Goal: Task Accomplishment & Management: Manage account settings

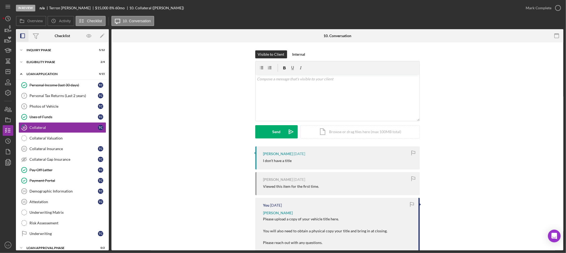
scroll to position [30, 0]
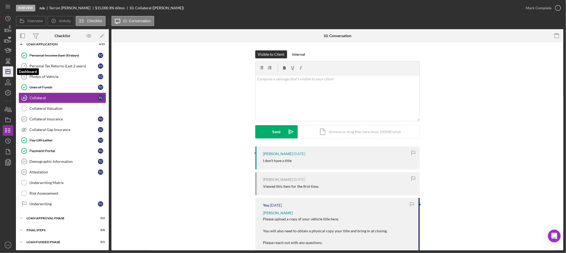
click at [10, 73] on polygon "button" at bounding box center [8, 71] width 4 height 4
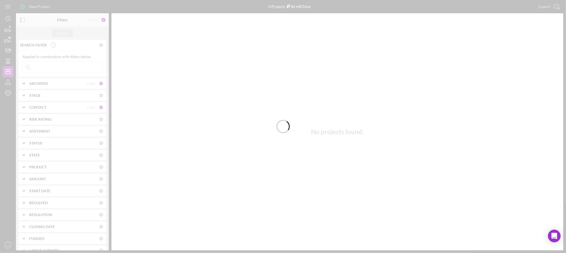
click at [42, 68] on div at bounding box center [283, 126] width 566 height 253
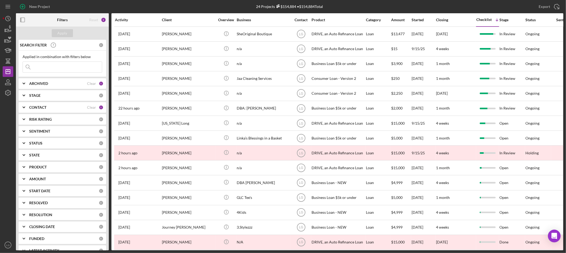
click at [43, 68] on input at bounding box center [62, 67] width 79 height 11
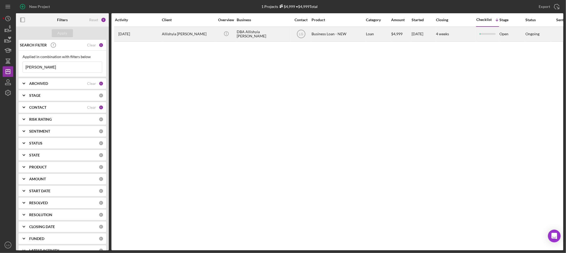
type input "[PERSON_NAME]"
click at [159, 31] on div "[DATE] [PERSON_NAME]" at bounding box center [138, 34] width 46 height 14
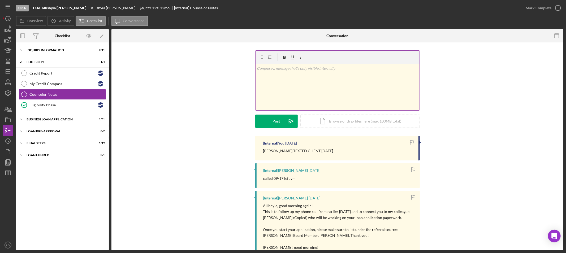
click at [294, 90] on div "v Color teal Color pink Remove color Add row above Add row below Add column bef…" at bounding box center [337, 87] width 164 height 46
click at [302, 69] on p "Attempted to call client and was immediately directed to a voice prompt" at bounding box center [341, 71] width 153 height 6
click at [393, 78] on div "v Color teal Color pink Remove color Add row above Add row below Add column bef…" at bounding box center [337, 87] width 164 height 46
click at [285, 77] on p "Attempted to call client twice and was immediately directed to a voice prompt s…" at bounding box center [341, 74] width 153 height 12
drag, startPoint x: 312, startPoint y: 77, endPoint x: 291, endPoint y: 77, distance: 21.5
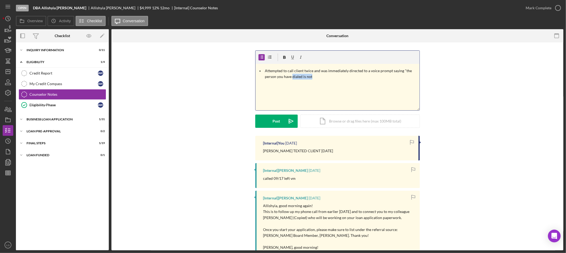
click at [291, 77] on p "Attempted to call client twice and was immediately directed to a voice prompt s…" at bounding box center [341, 74] width 153 height 12
click at [276, 121] on div "Post" at bounding box center [276, 121] width 7 height 13
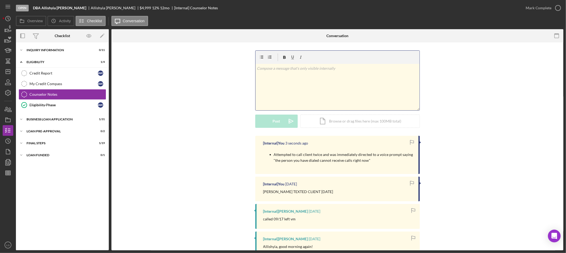
click at [272, 100] on div "v Color teal Color pink Remove color Add row above Add row below Add column bef…" at bounding box center [337, 87] width 164 height 46
click at [284, 122] on icon "Icon/icon-invite-send" at bounding box center [290, 121] width 13 height 13
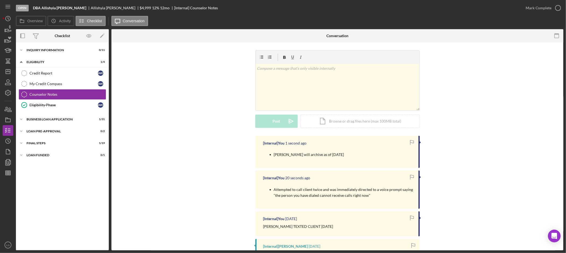
click at [13, 111] on nav "Icon/Menu Icon/Dashboard Dashboard Navigation Divider Mobile Checklist Navigati…" at bounding box center [9, 125] width 13 height 250
click at [12, 111] on icon "button" at bounding box center [7, 109] width 13 height 13
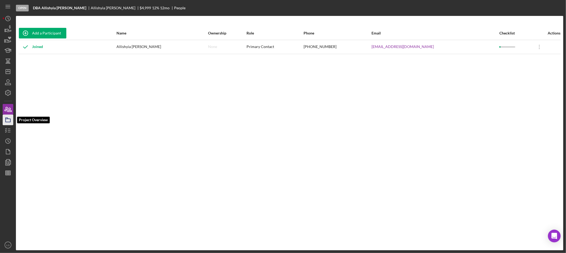
click at [12, 120] on icon "button" at bounding box center [7, 119] width 13 height 13
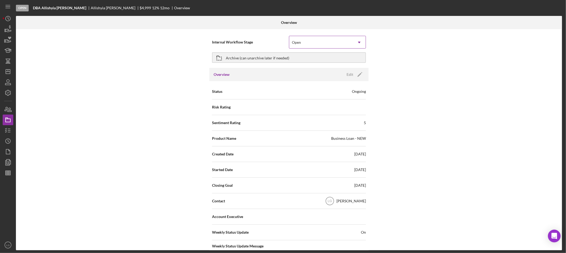
click at [301, 43] on div "Open" at bounding box center [321, 42] width 64 height 12
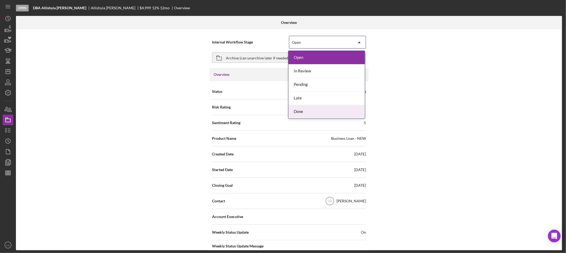
click at [299, 110] on div "Done" at bounding box center [326, 112] width 76 height 14
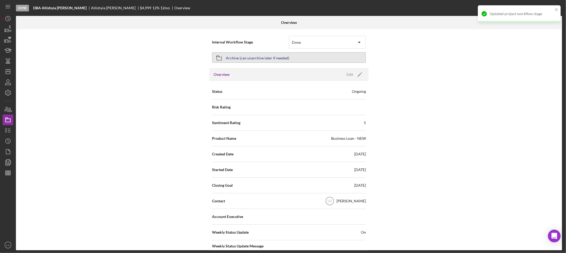
click at [271, 54] on div "Archive (can unarchive later if needed)" at bounding box center [257, 58] width 63 height 10
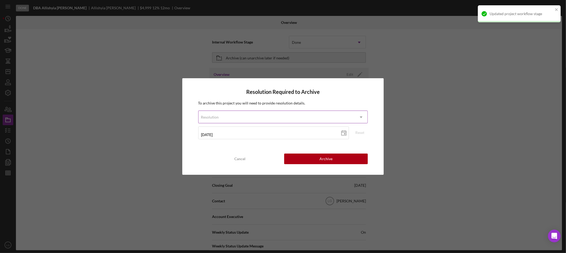
click at [280, 116] on div "Resolution" at bounding box center [276, 117] width 156 height 12
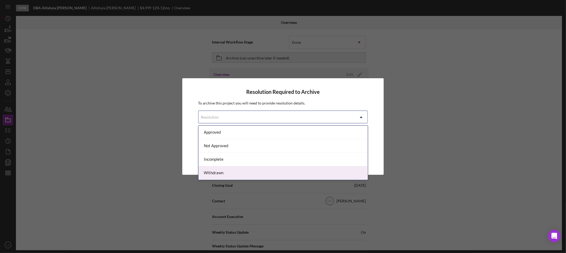
click at [226, 169] on div "Withdrawn" at bounding box center [282, 173] width 169 height 14
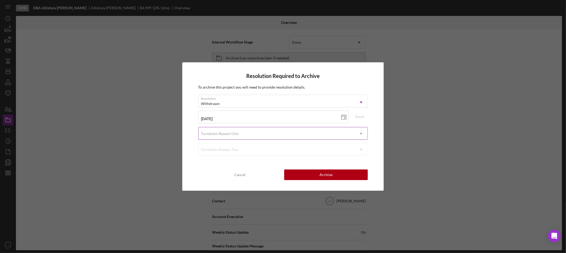
click at [238, 136] on div "Turndown Reason One" at bounding box center [276, 134] width 156 height 12
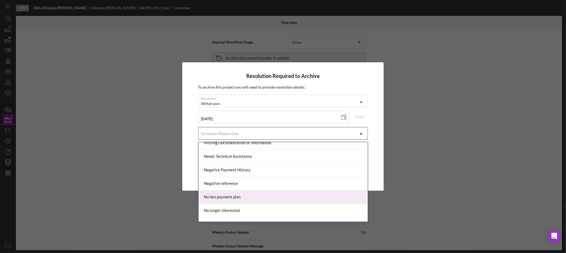
scroll to position [376, 0]
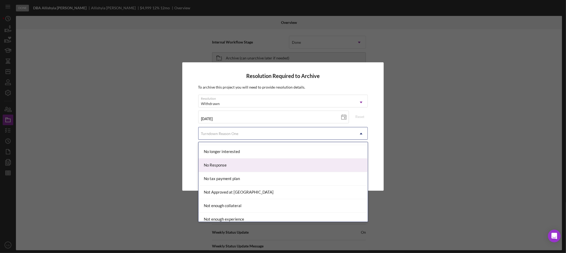
click at [220, 171] on div "No Response" at bounding box center [282, 166] width 169 height 14
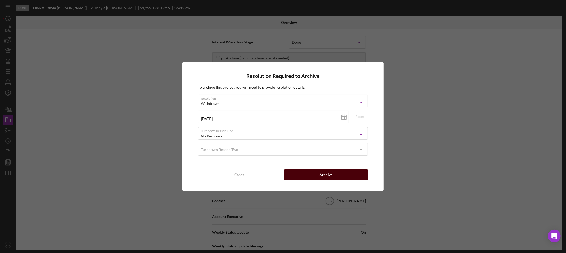
click at [315, 172] on button "Archive" at bounding box center [326, 174] width 84 height 11
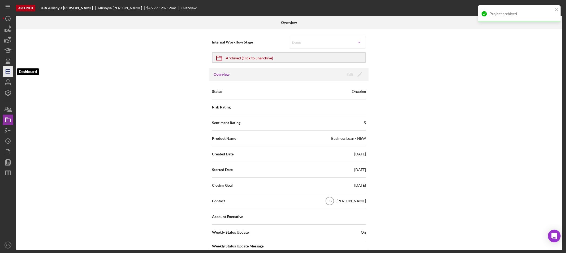
click at [7, 71] on icon "Icon/Dashboard" at bounding box center [7, 71] width 13 height 13
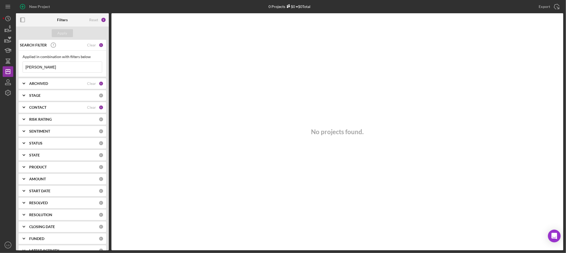
click at [81, 69] on input "[PERSON_NAME]" at bounding box center [62, 67] width 79 height 11
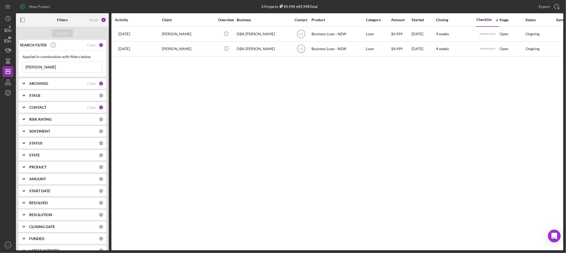
type input "[PERSON_NAME]"
